Goal: Download file/media

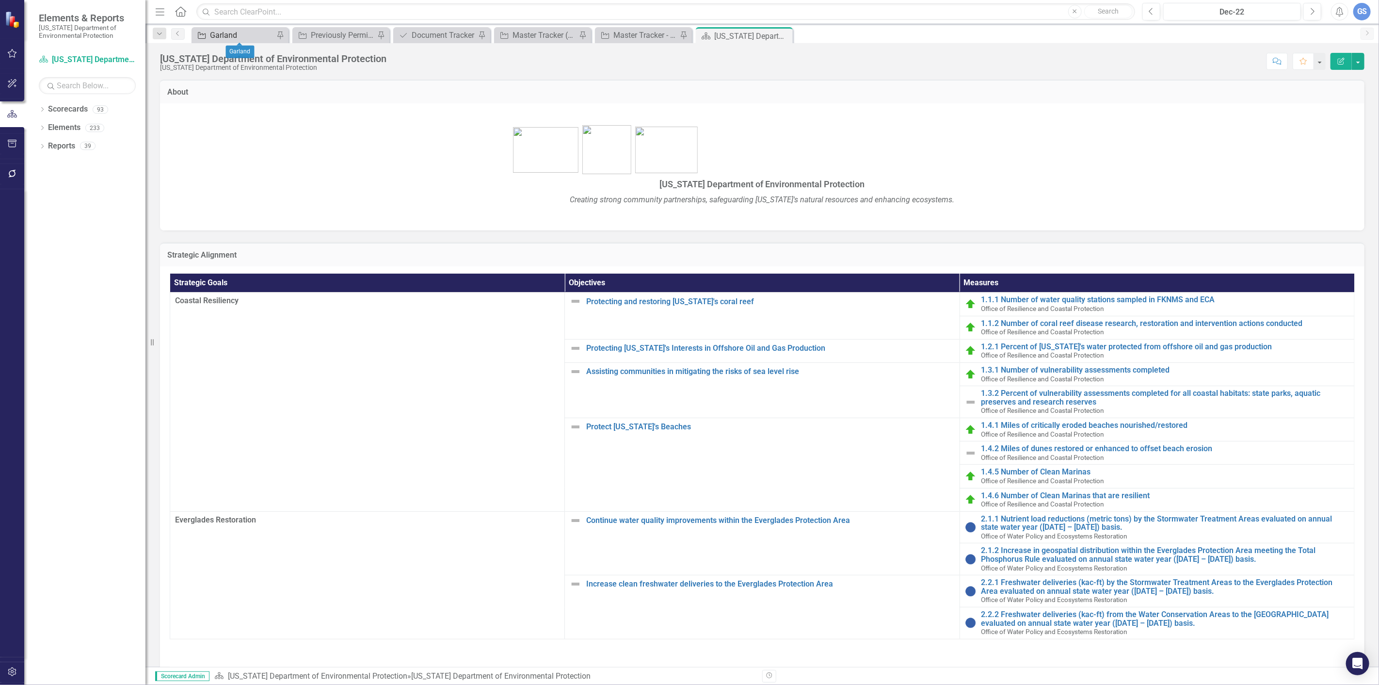
click at [216, 32] on div "Garland" at bounding box center [242, 35] width 64 height 12
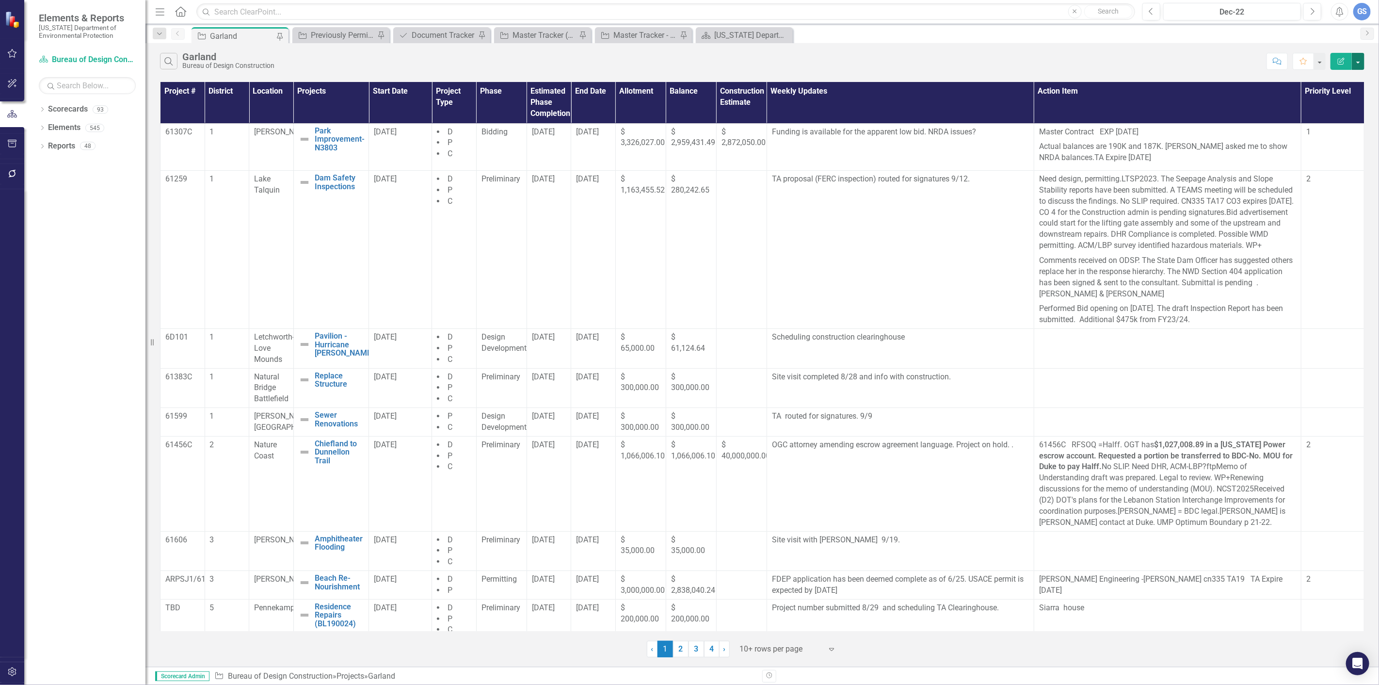
click at [1360, 59] on button "button" at bounding box center [1358, 61] width 13 height 17
click at [902, 56] on div "Search Garland Bureau of Design Construction" at bounding box center [711, 61] width 1102 height 16
click at [1358, 62] on button "button" at bounding box center [1358, 61] width 13 height 17
click at [1317, 95] on link "PDF Export to PDF" at bounding box center [1326, 99] width 77 height 18
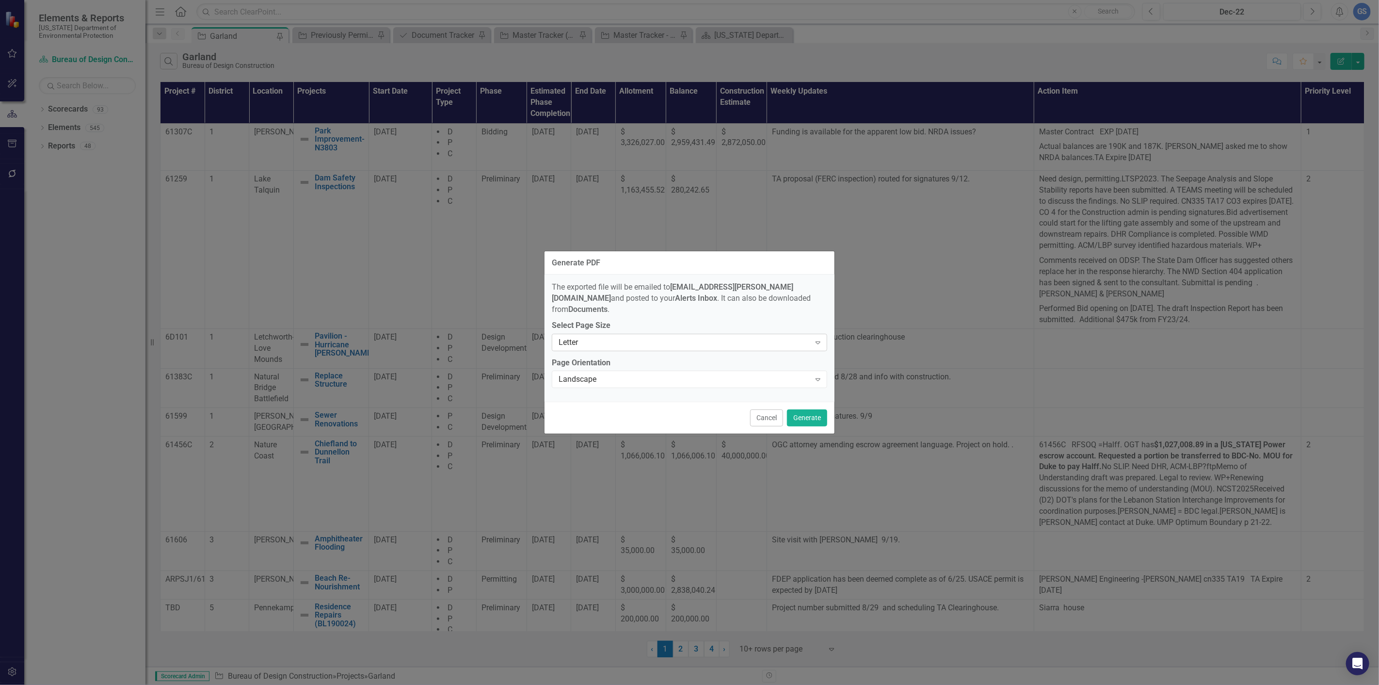
click at [820, 338] on icon "Expand" at bounding box center [818, 342] width 10 height 8
click at [598, 401] on div "Tabloid" at bounding box center [692, 400] width 260 height 11
click at [817, 375] on icon "Expand" at bounding box center [818, 379] width 10 height 8
click at [791, 386] on div "Landscape" at bounding box center [692, 390] width 260 height 11
click at [805, 409] on button "Generate" at bounding box center [807, 417] width 40 height 17
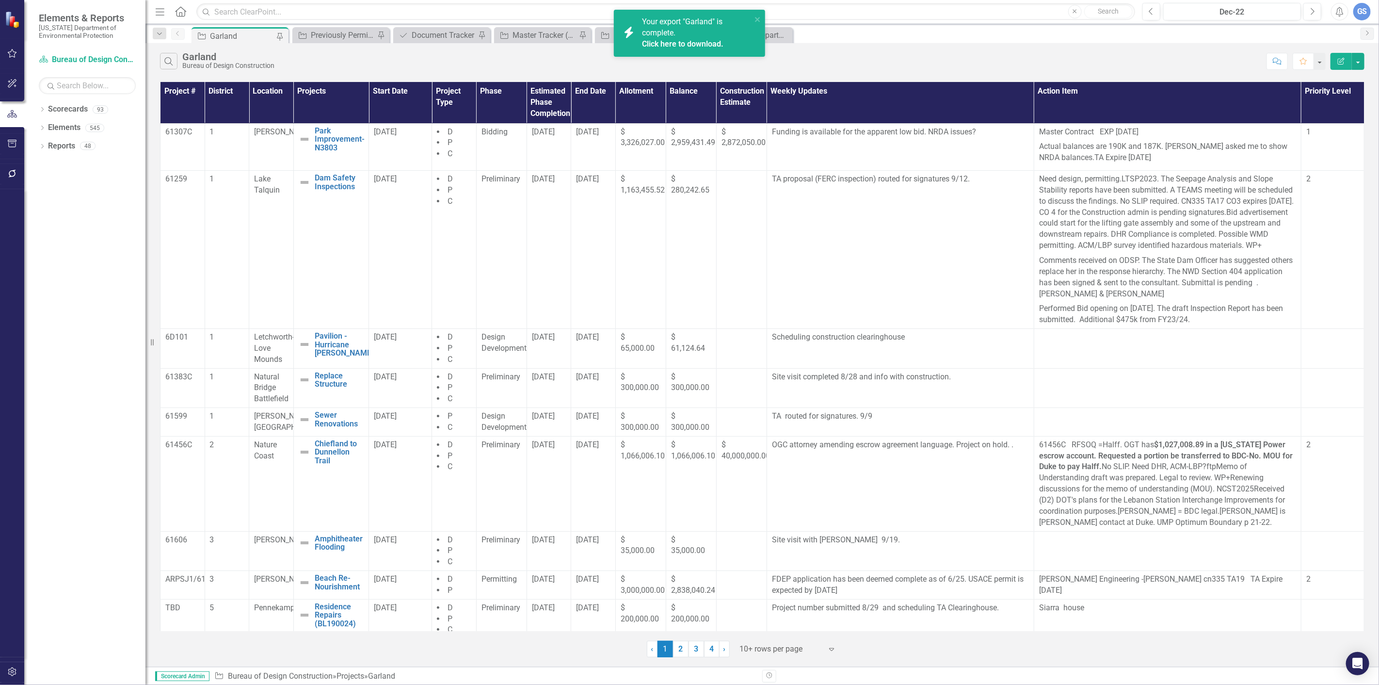
click at [686, 40] on link "Click here to download." at bounding box center [682, 43] width 81 height 9
